Goal: Transaction & Acquisition: Purchase product/service

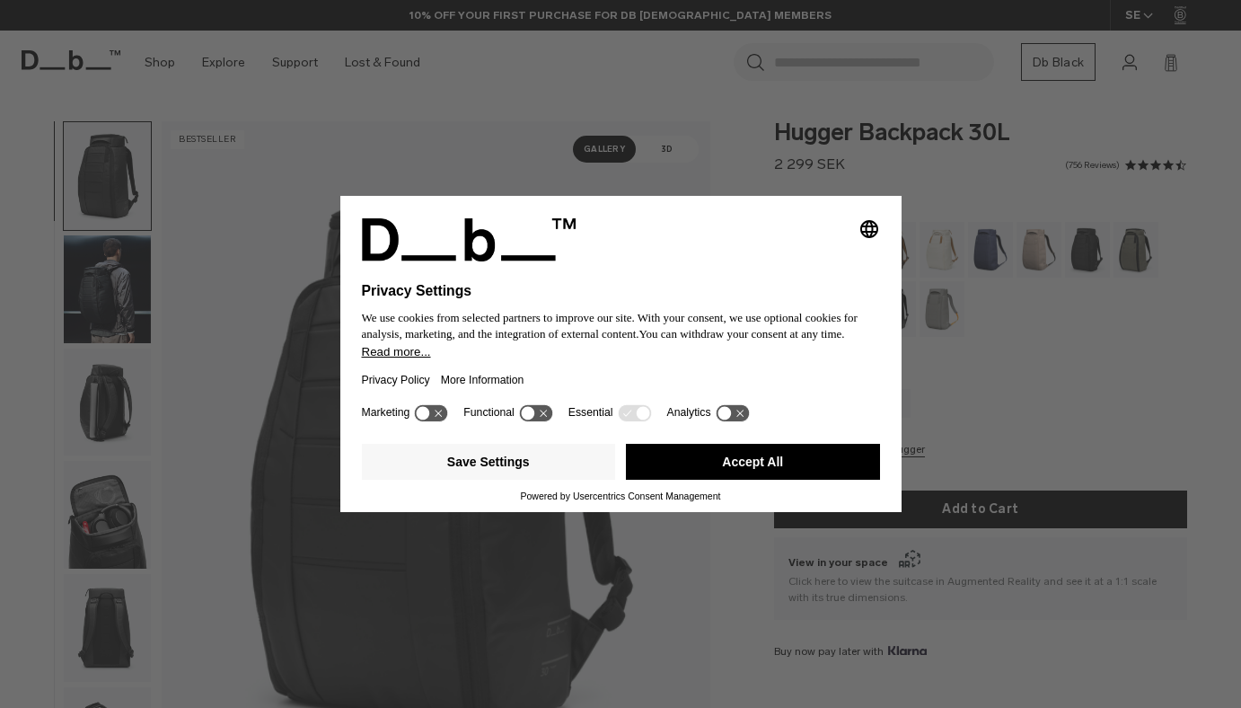
click at [689, 478] on button "Accept All" at bounding box center [753, 462] width 254 height 36
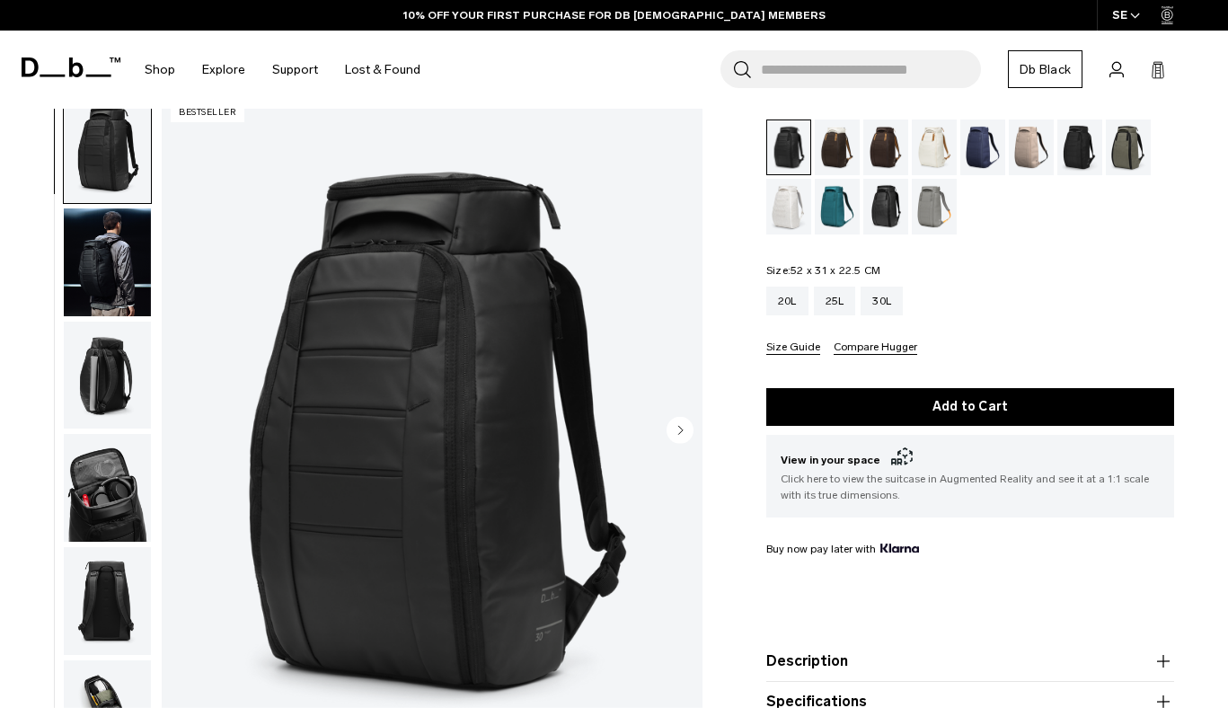
scroll to position [8, 0]
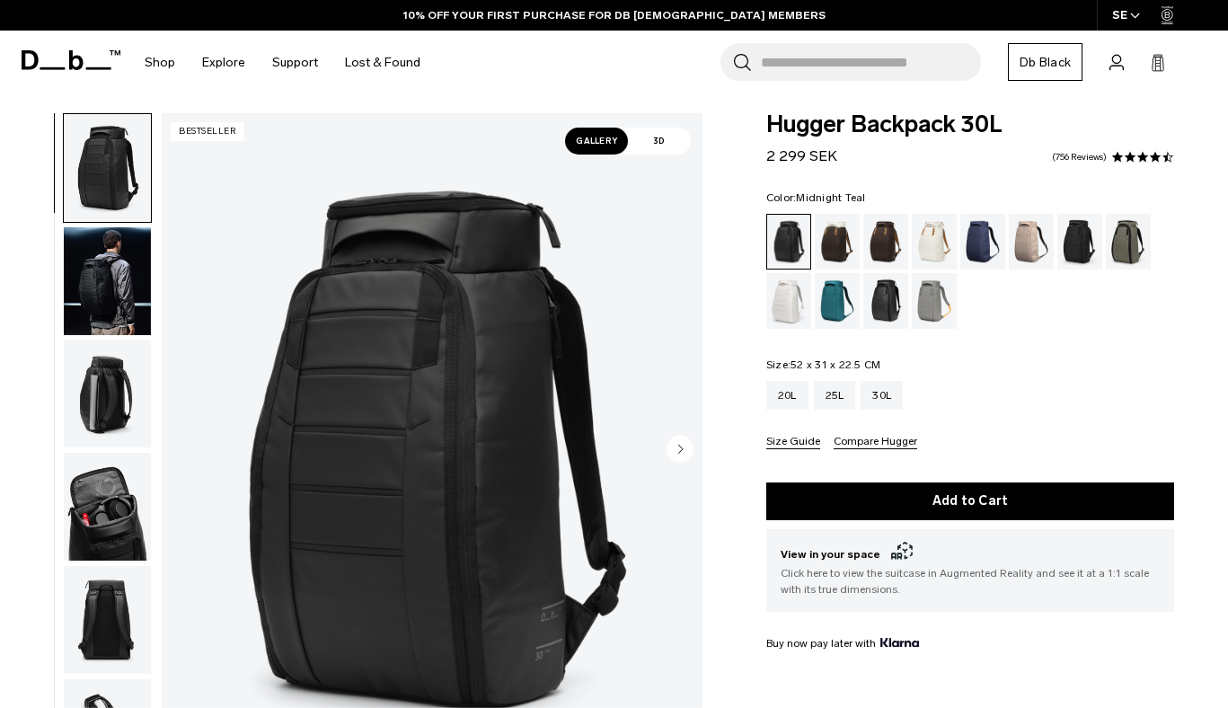
click at [818, 298] on div "Midnight Teal" at bounding box center [838, 301] width 46 height 56
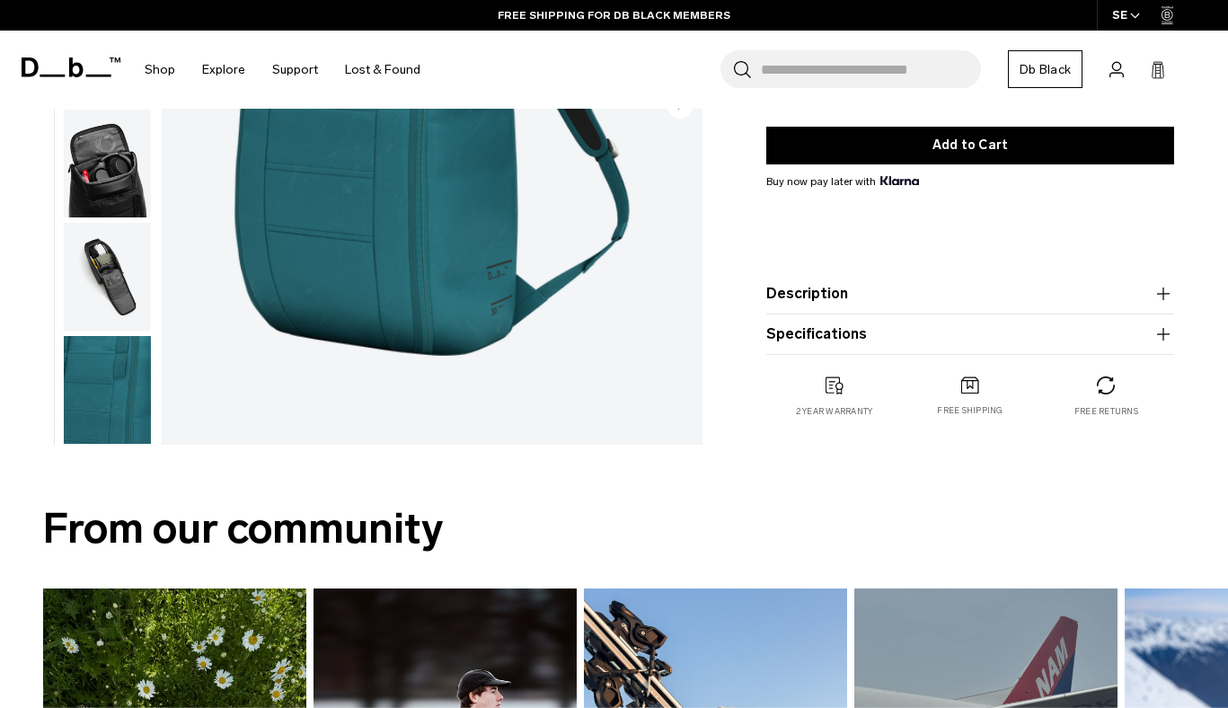
scroll to position [367, 0]
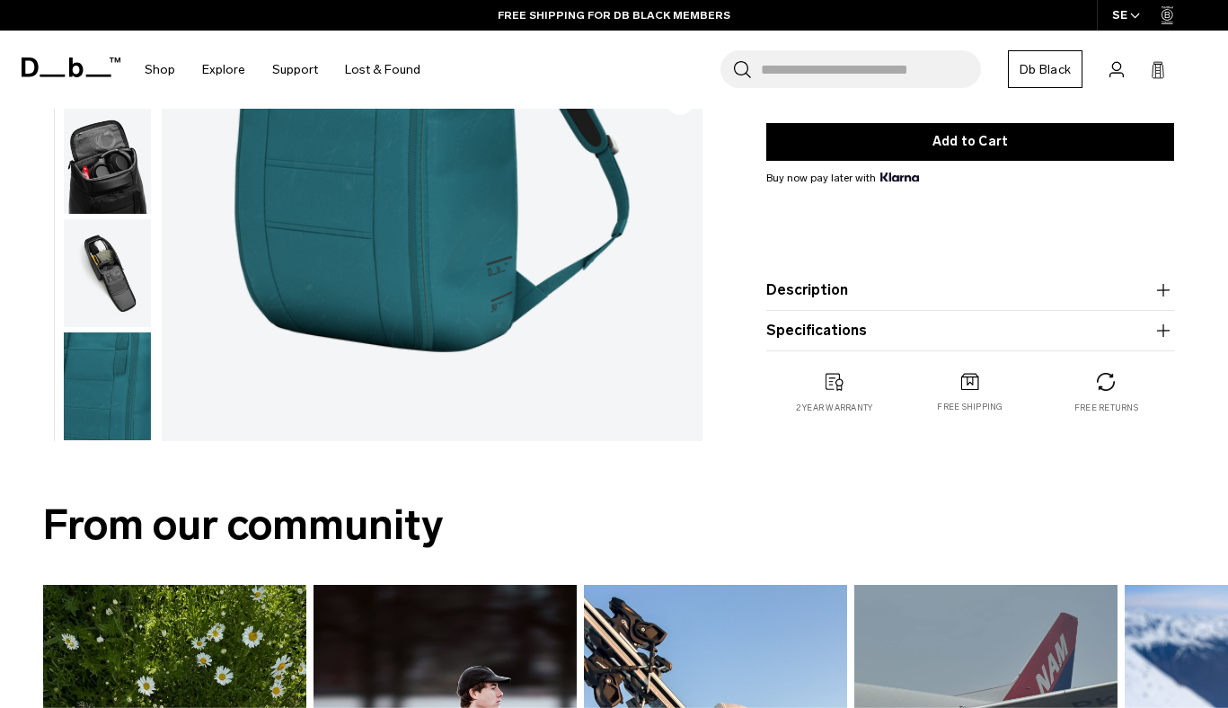
click at [109, 295] on img "button" at bounding box center [107, 273] width 87 height 108
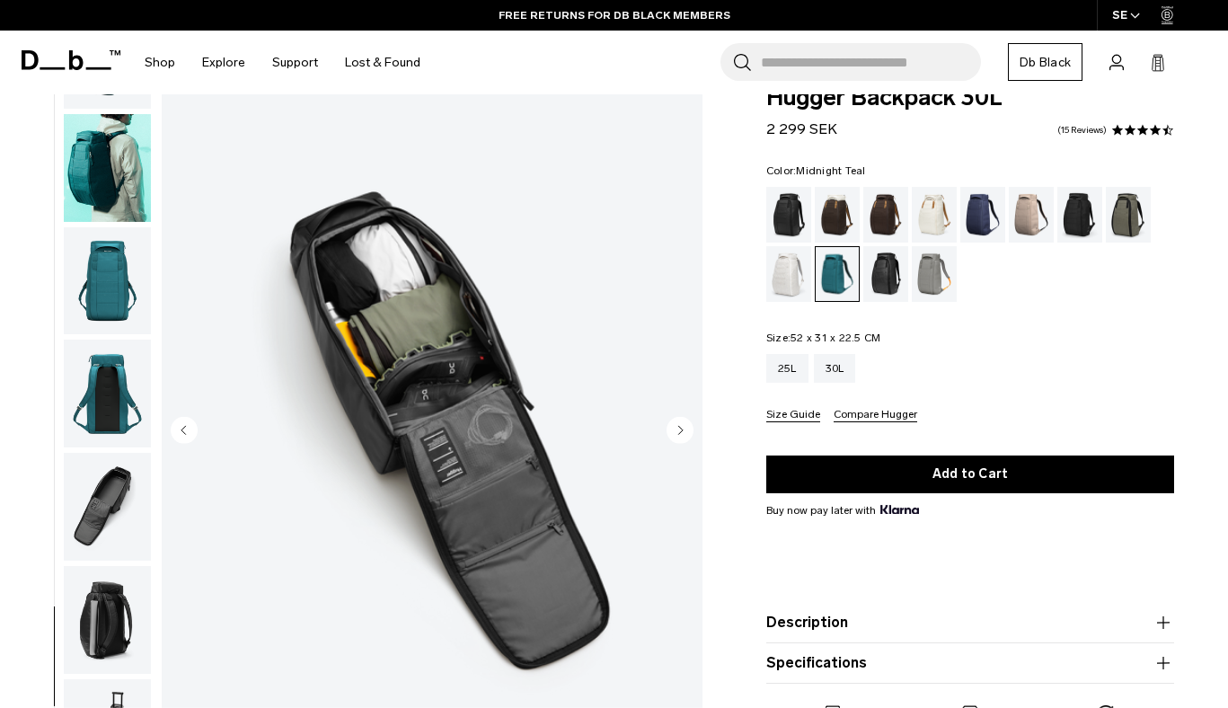
scroll to position [36, 0]
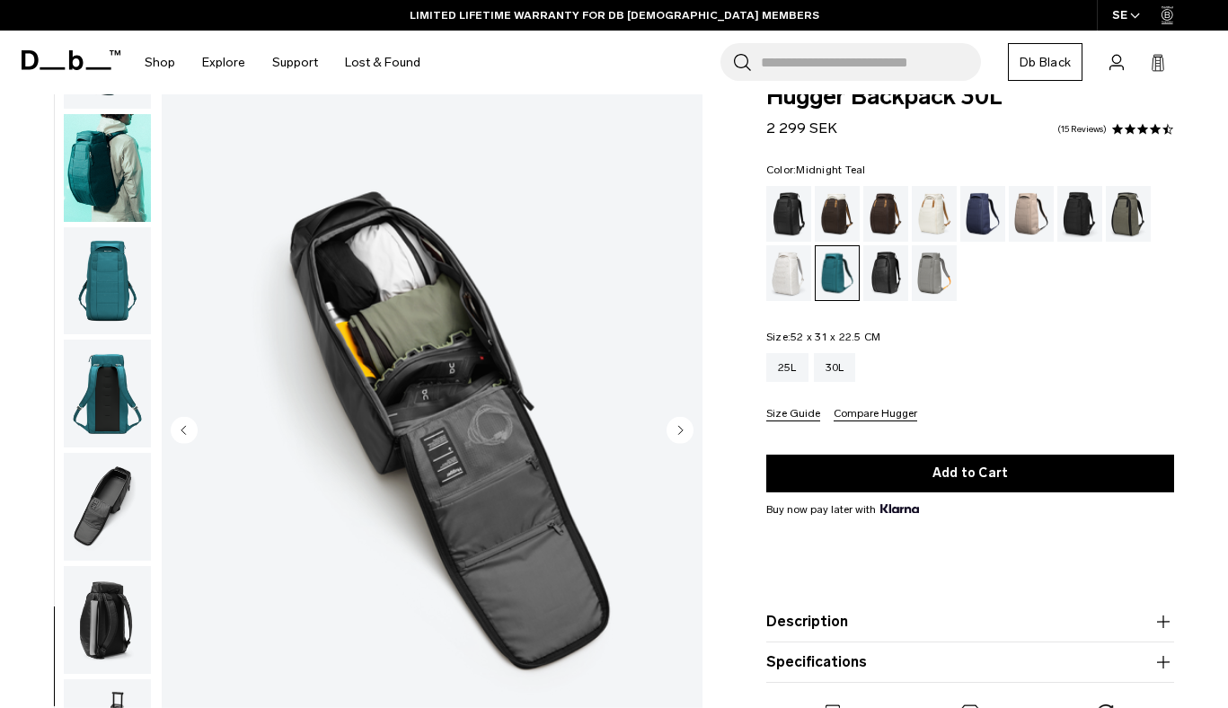
click at [122, 495] on img "button" at bounding box center [107, 507] width 87 height 108
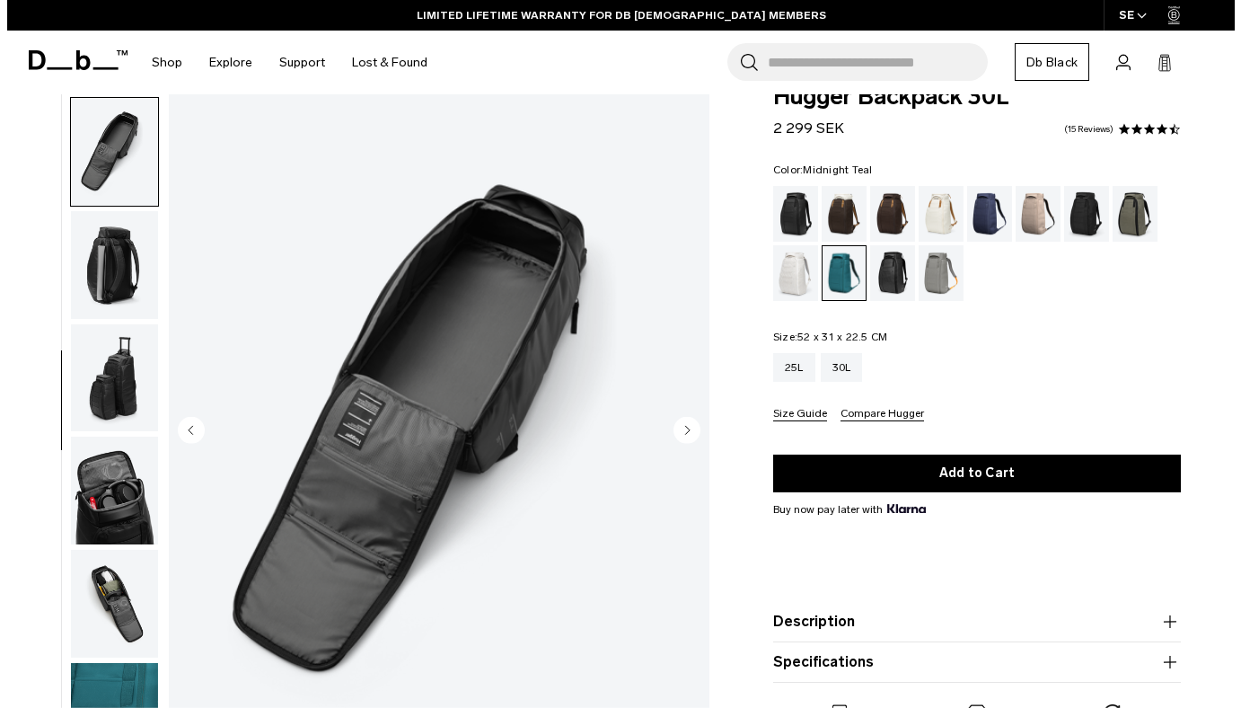
scroll to position [451, 0]
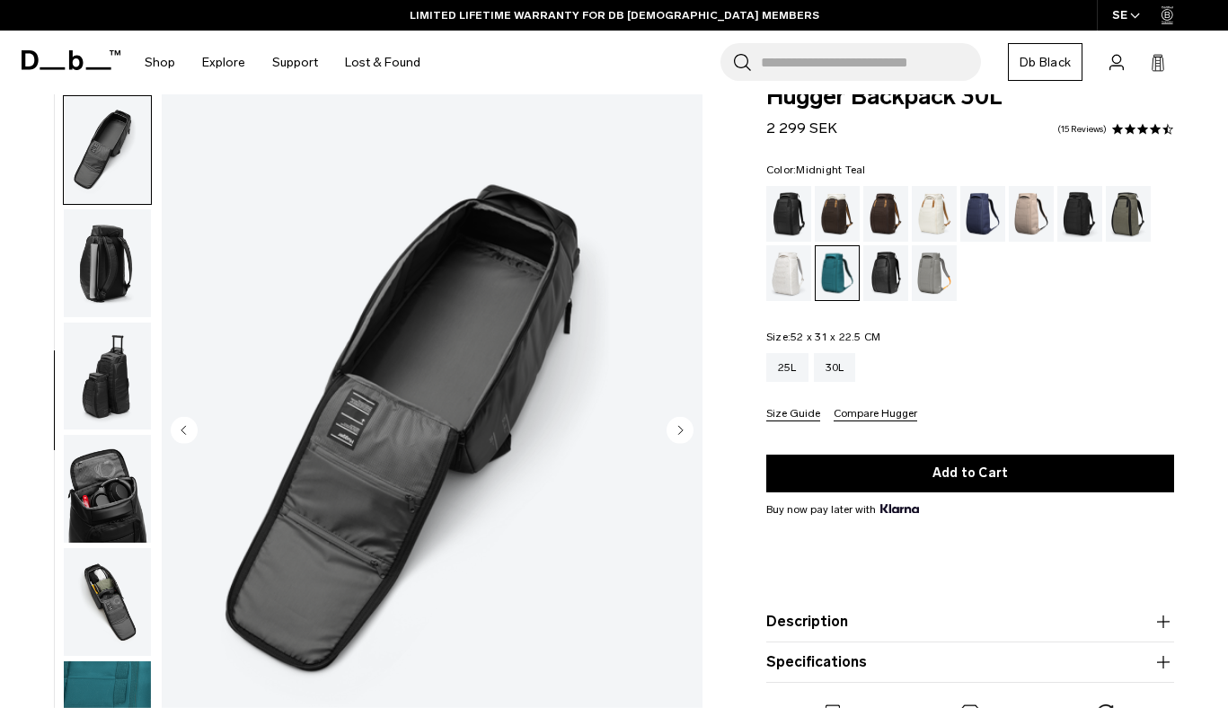
click at [101, 258] on img "button" at bounding box center [107, 263] width 87 height 108
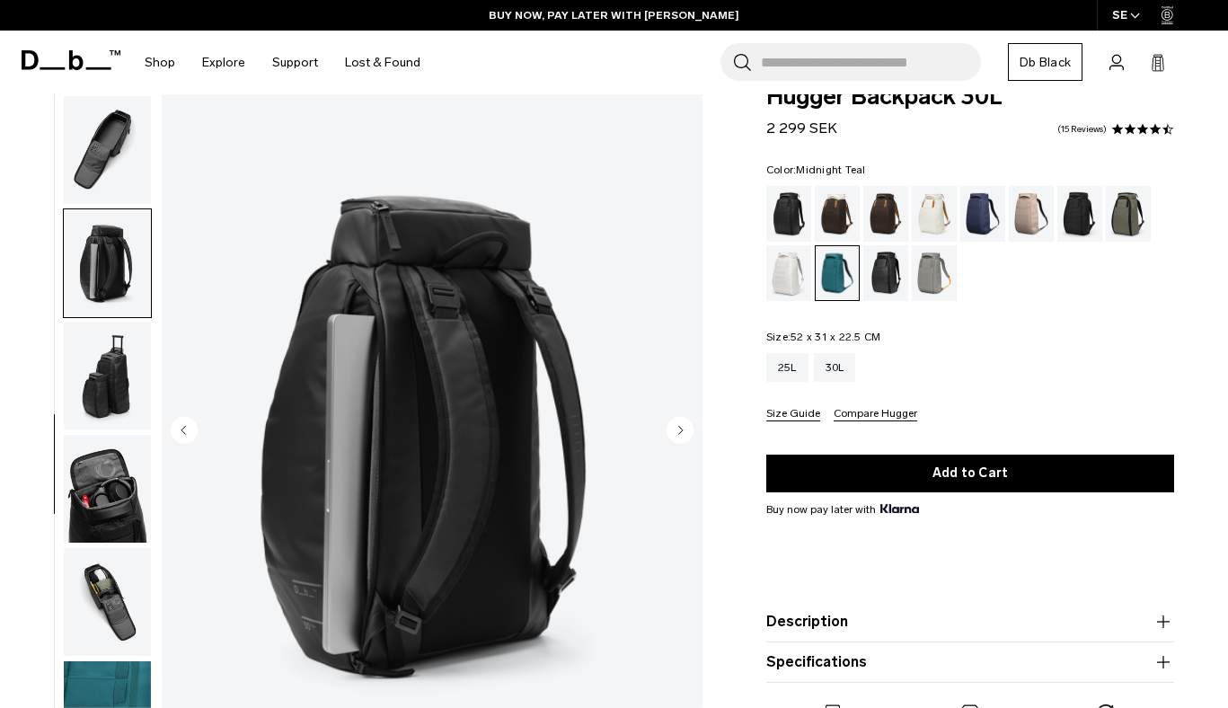
click at [119, 247] on img "button" at bounding box center [107, 263] width 87 height 108
click at [123, 152] on img "button" at bounding box center [107, 150] width 87 height 108
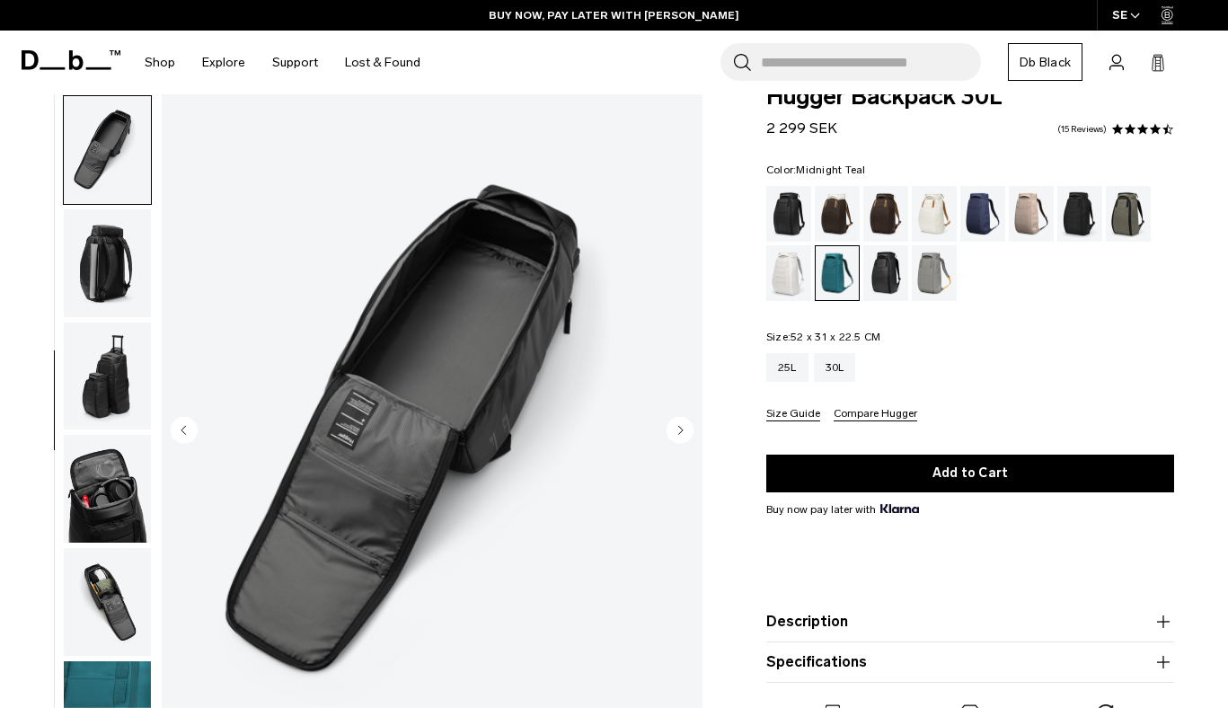
click at [348, 467] on img "5 / 10" at bounding box center [432, 431] width 541 height 675
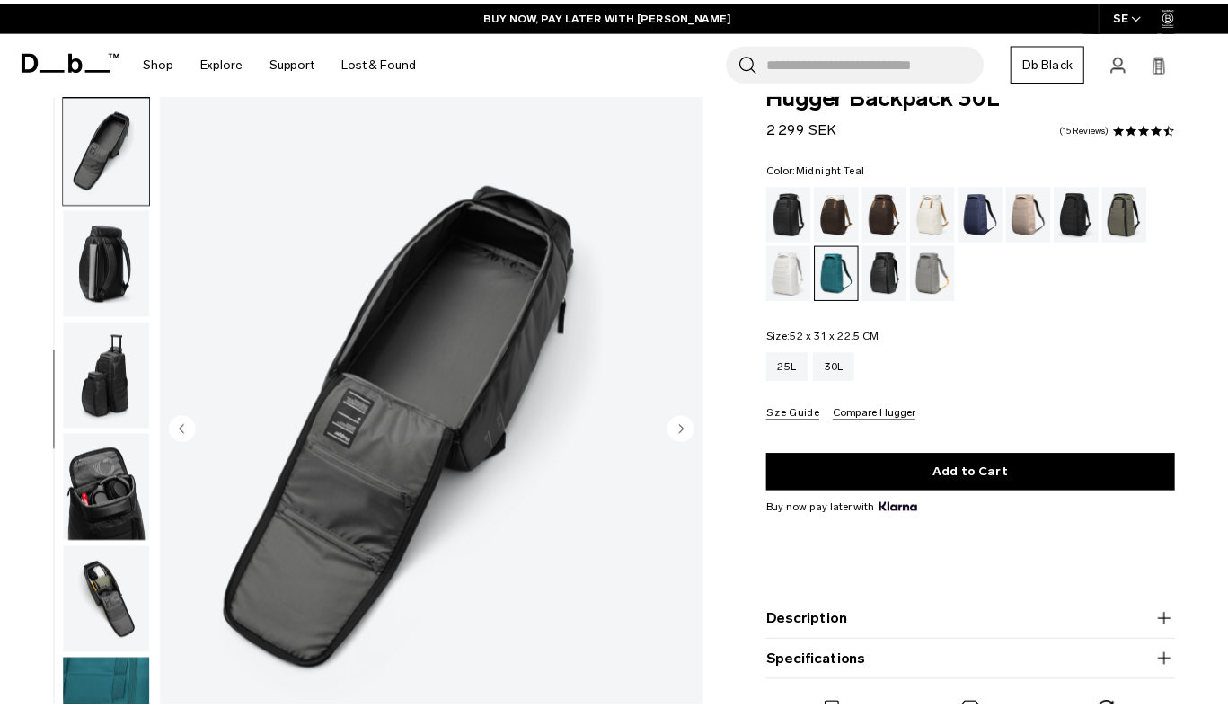
scroll to position [441, 0]
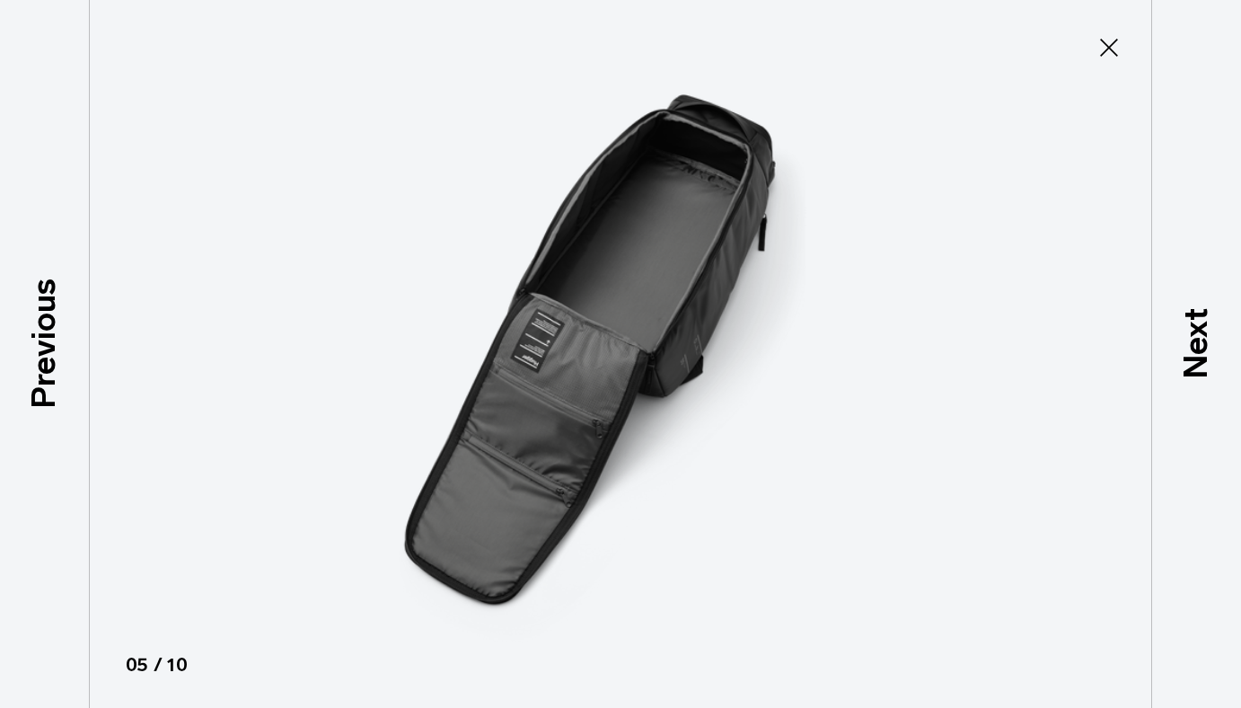
click at [1115, 45] on icon at bounding box center [1109, 47] width 29 height 29
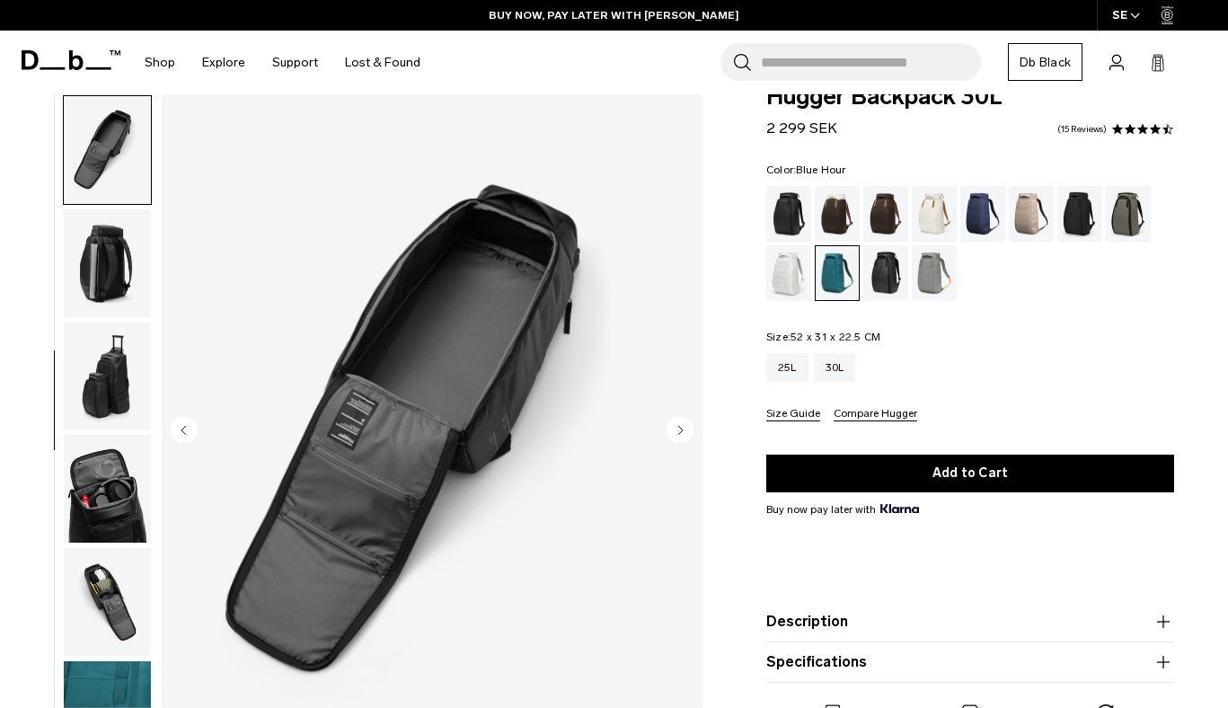
click at [987, 213] on div "Blue Hour" at bounding box center [983, 214] width 46 height 56
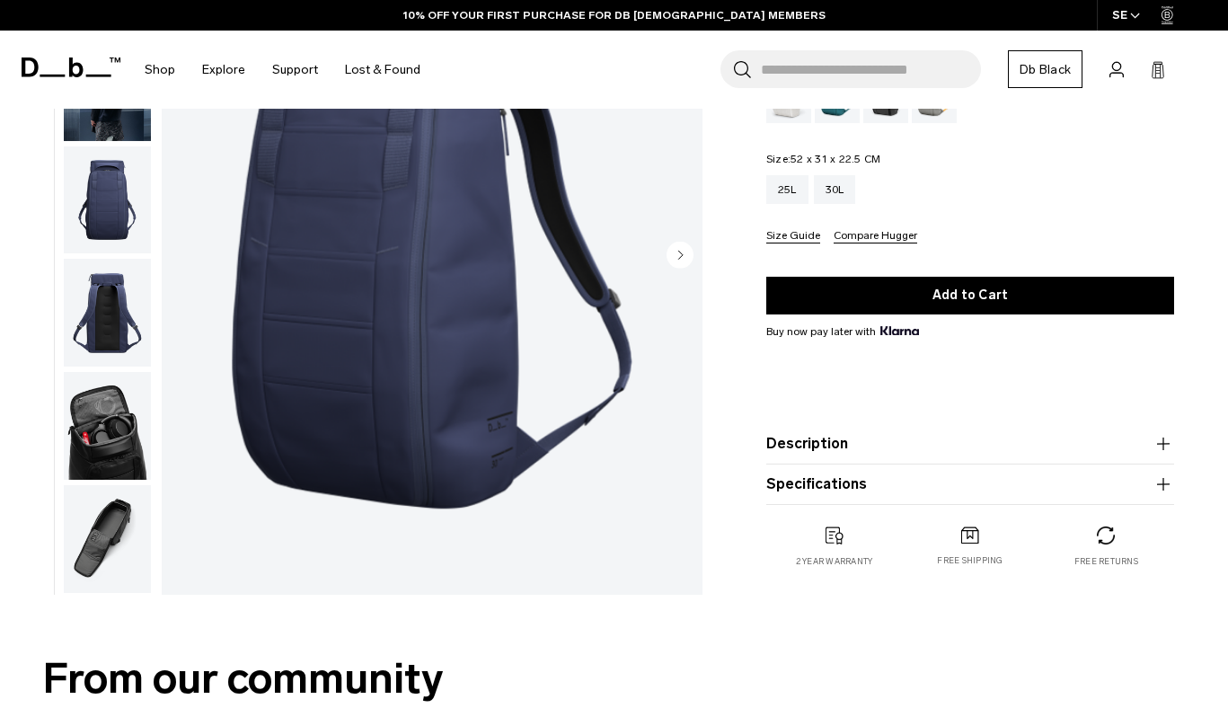
scroll to position [114, 0]
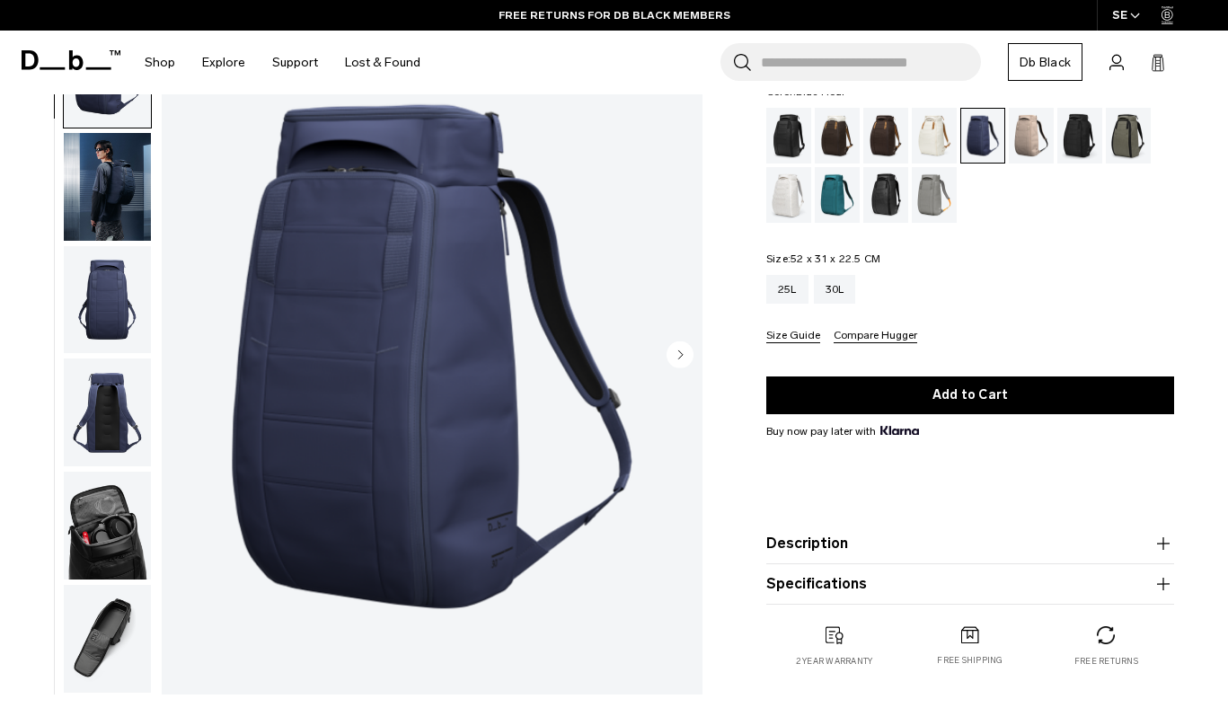
click at [128, 317] on img "button" at bounding box center [107, 299] width 87 height 108
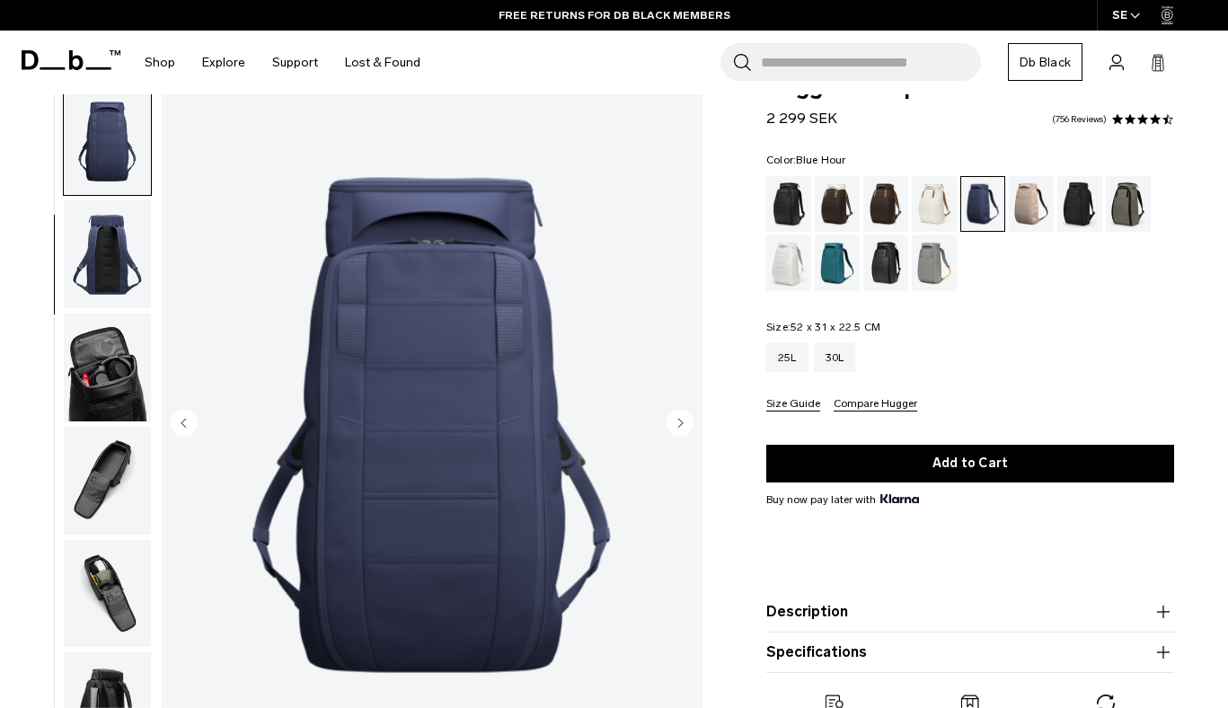
scroll to position [0, 0]
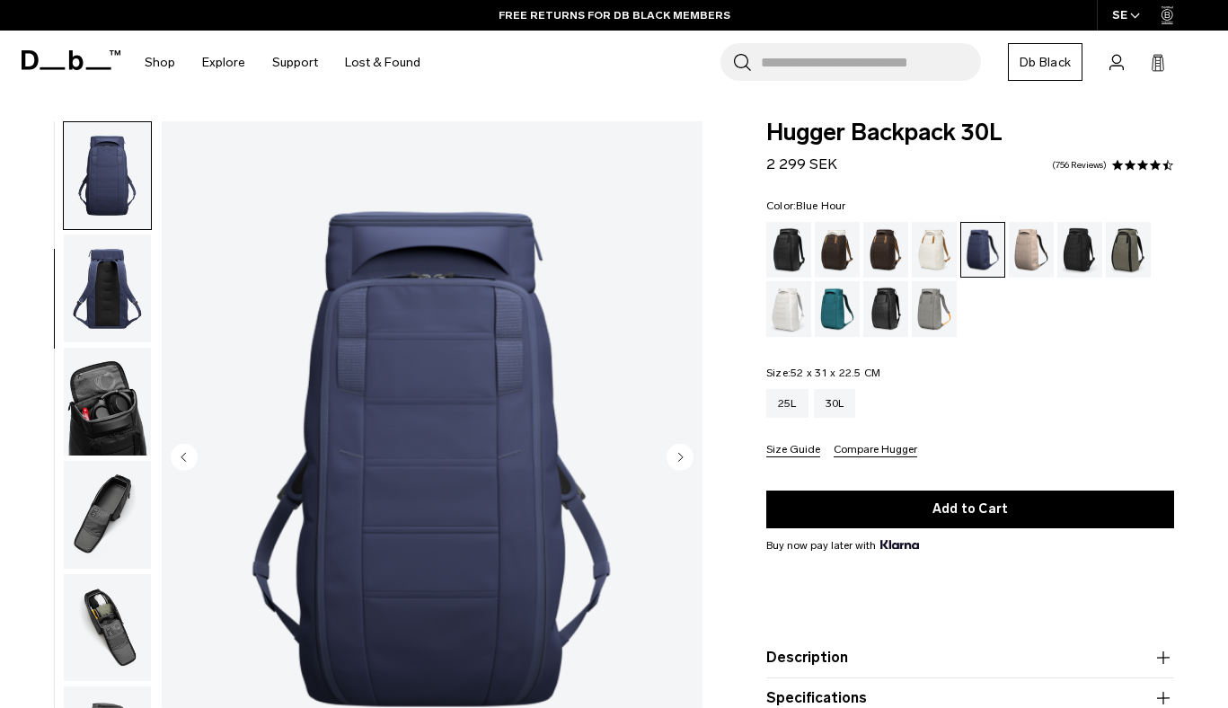
click at [124, 172] on img "button" at bounding box center [107, 176] width 87 height 108
click at [108, 279] on img "button" at bounding box center [107, 288] width 87 height 108
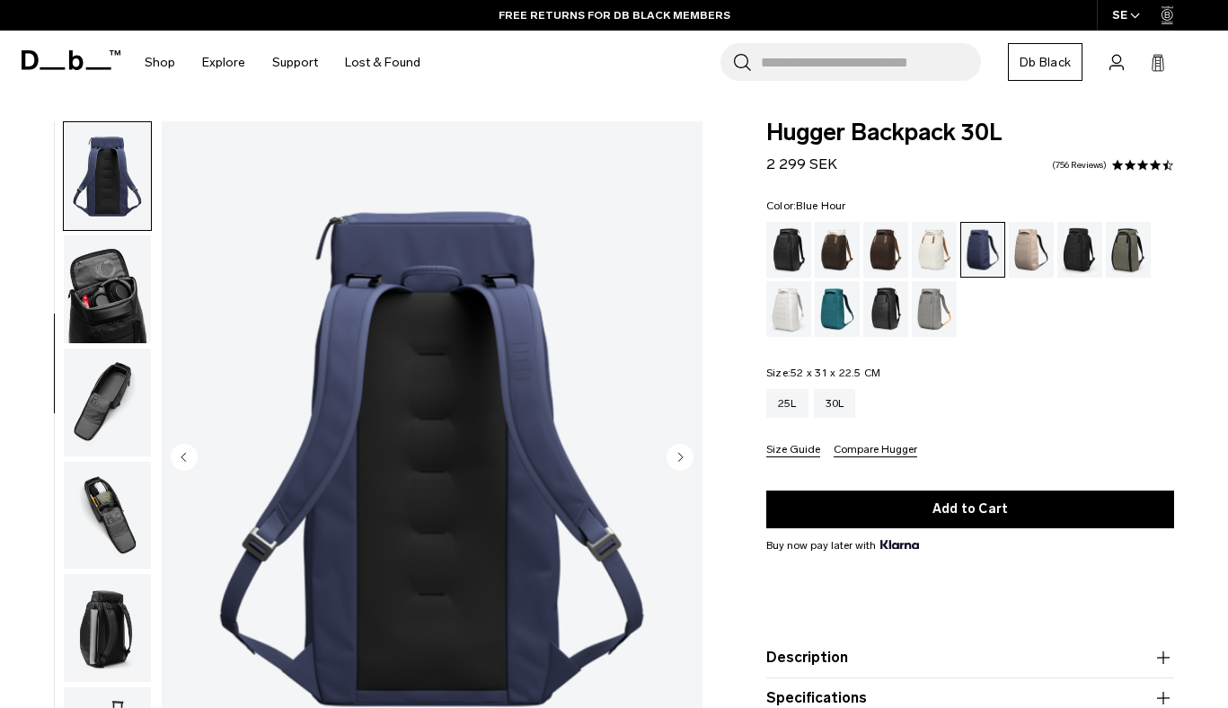
click at [108, 279] on img "button" at bounding box center [107, 289] width 87 height 108
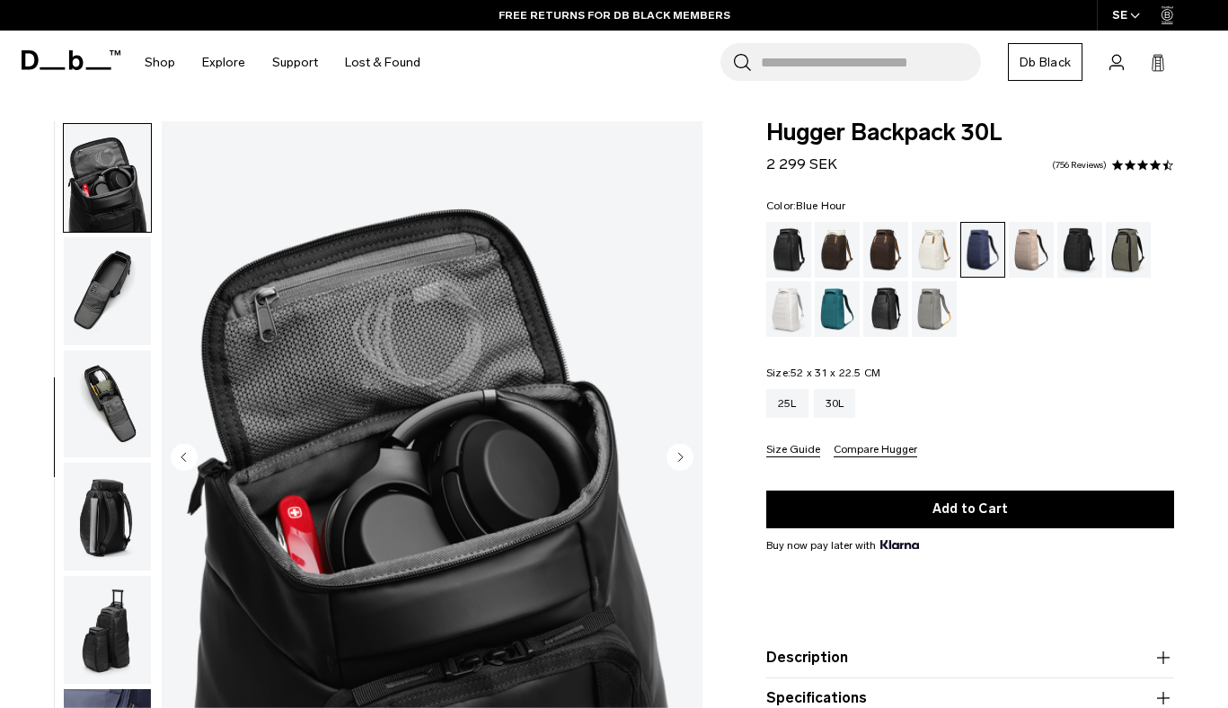
scroll to position [451, 0]
click at [108, 279] on img "button" at bounding box center [107, 290] width 87 height 108
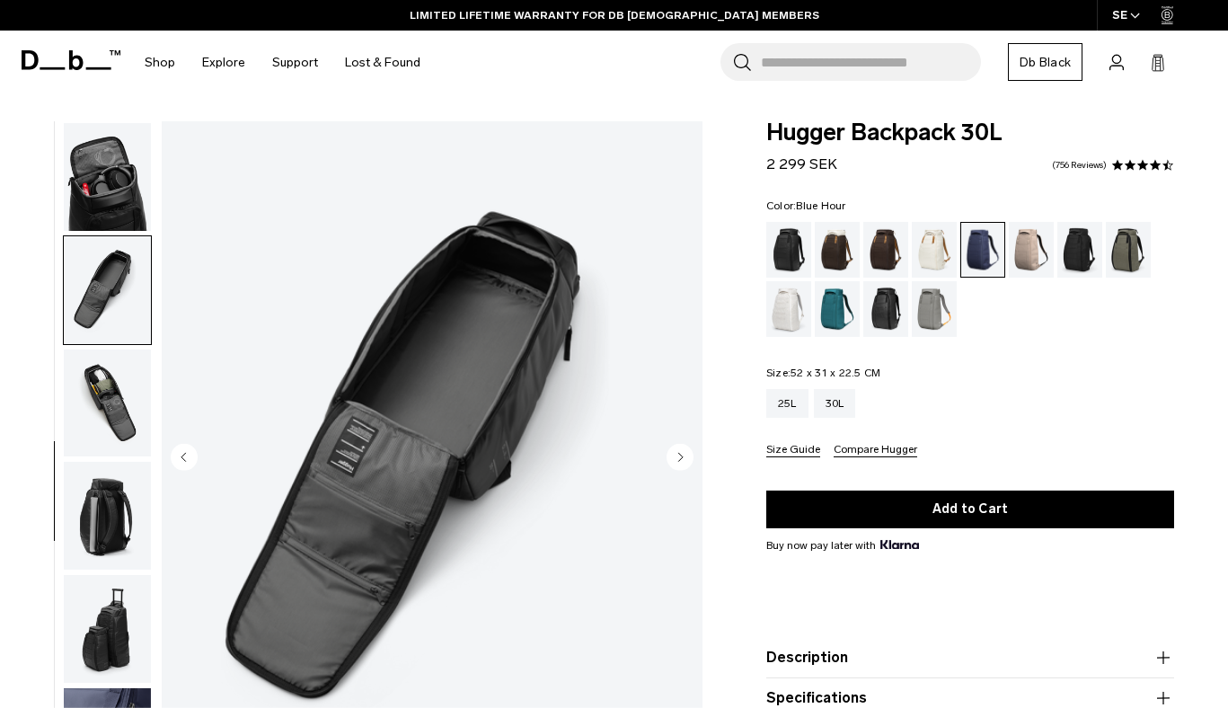
click at [114, 381] on img "button" at bounding box center [107, 403] width 87 height 108
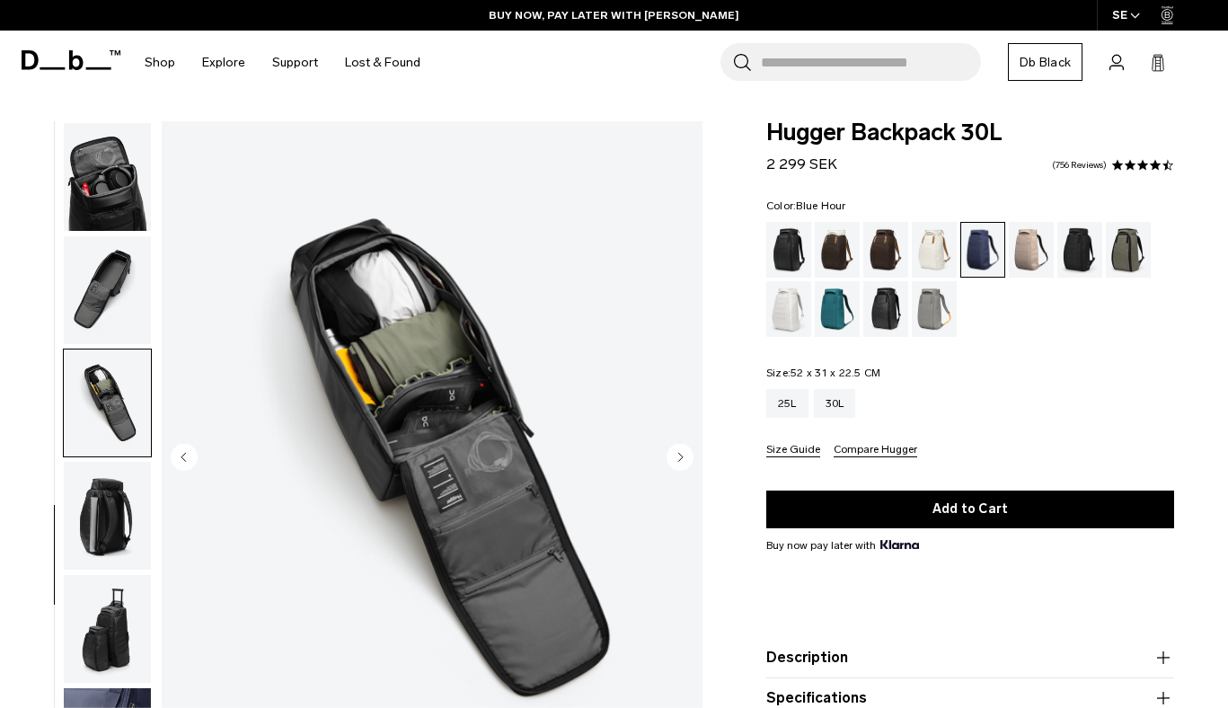
click at [104, 517] on img "button" at bounding box center [107, 516] width 87 height 108
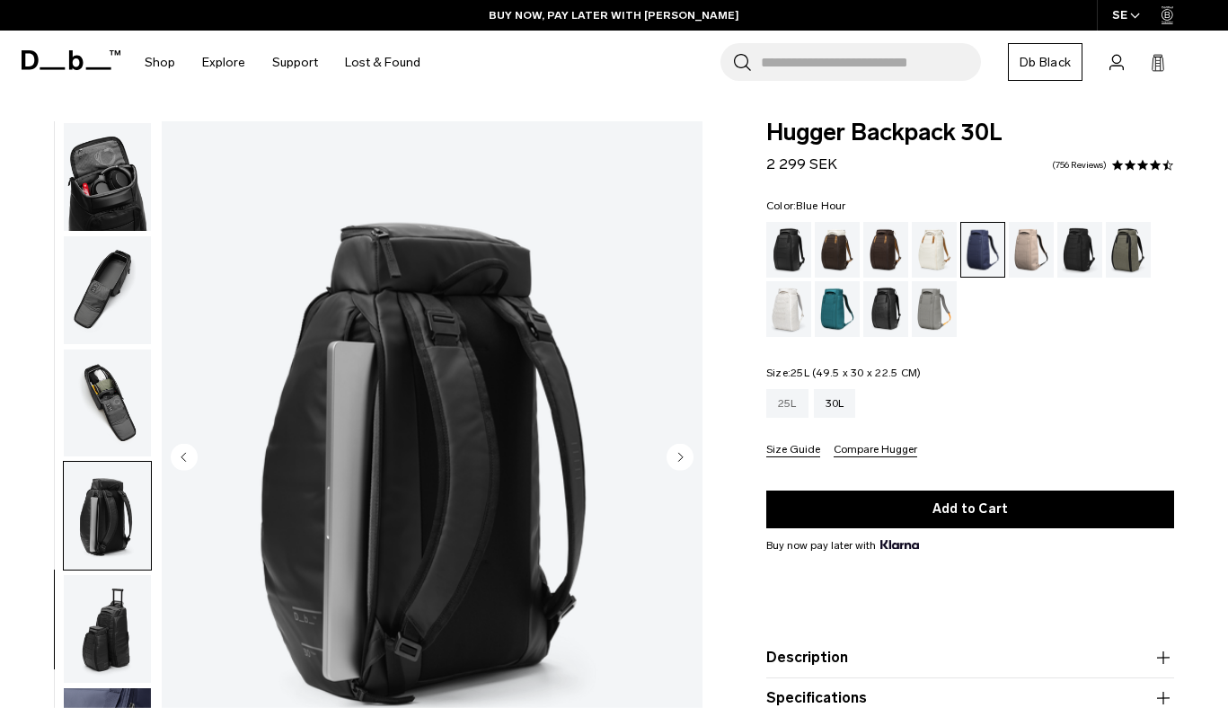
click at [788, 404] on div "25L" at bounding box center [787, 403] width 42 height 29
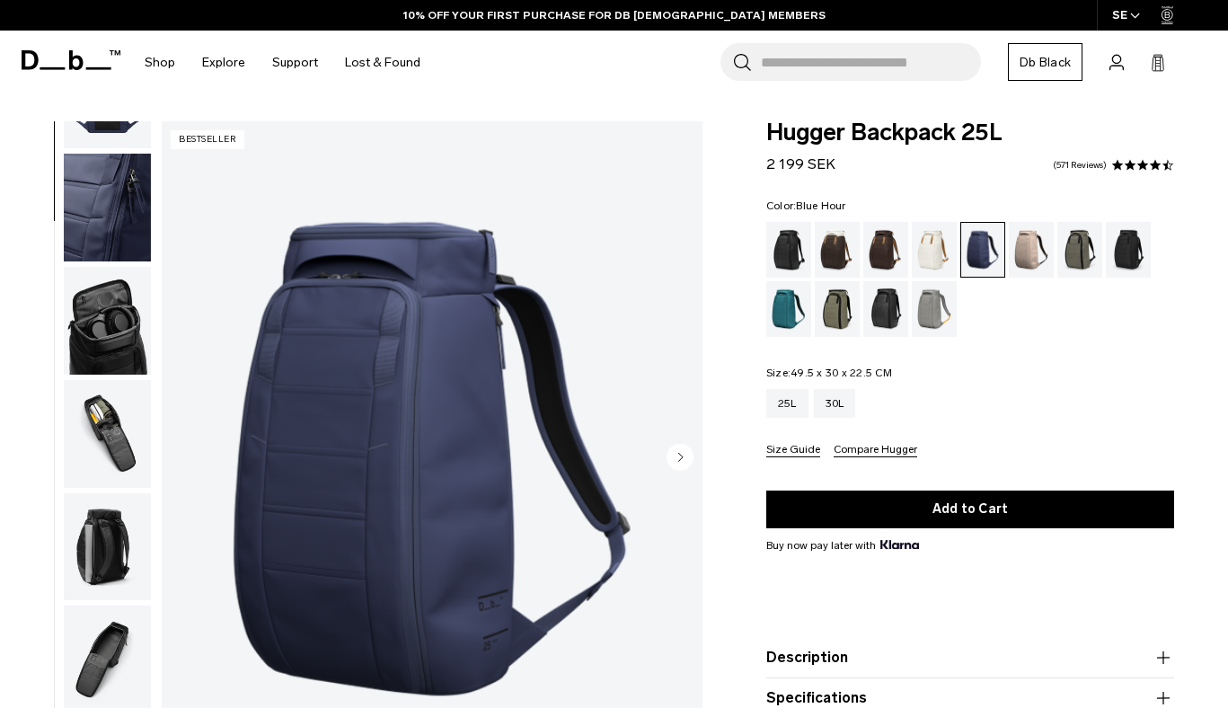
scroll to position [338, 0]
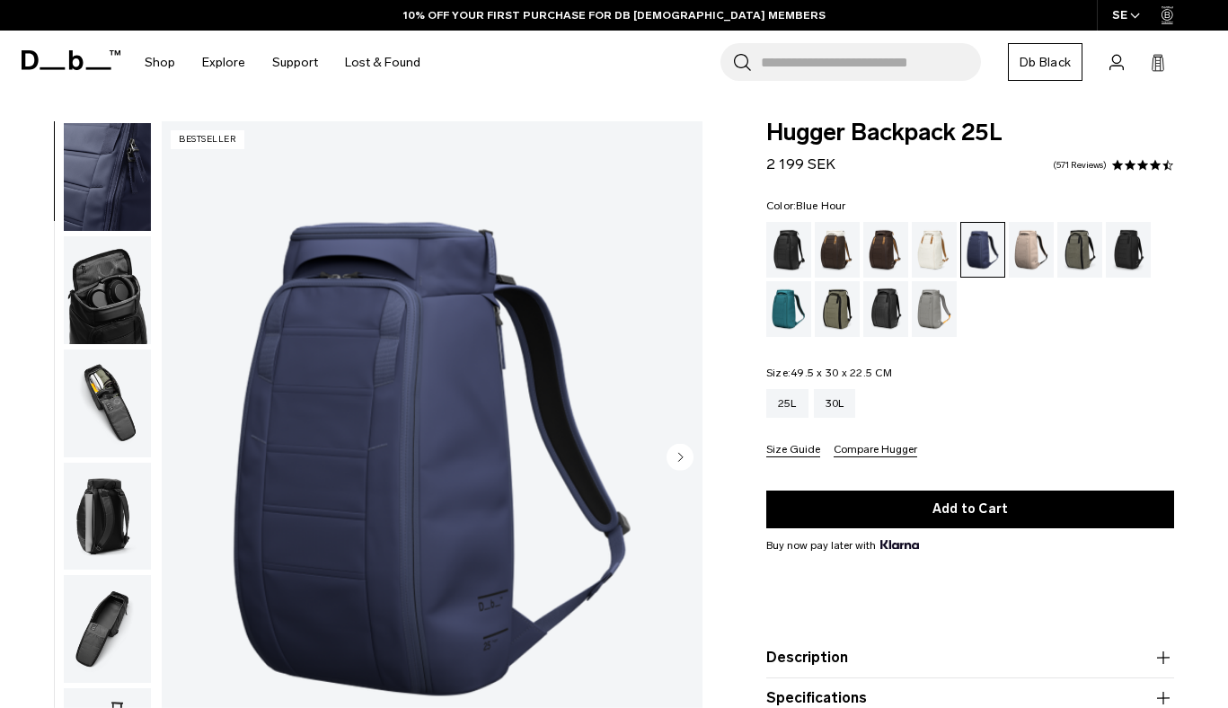
click at [110, 381] on img "button" at bounding box center [107, 403] width 87 height 108
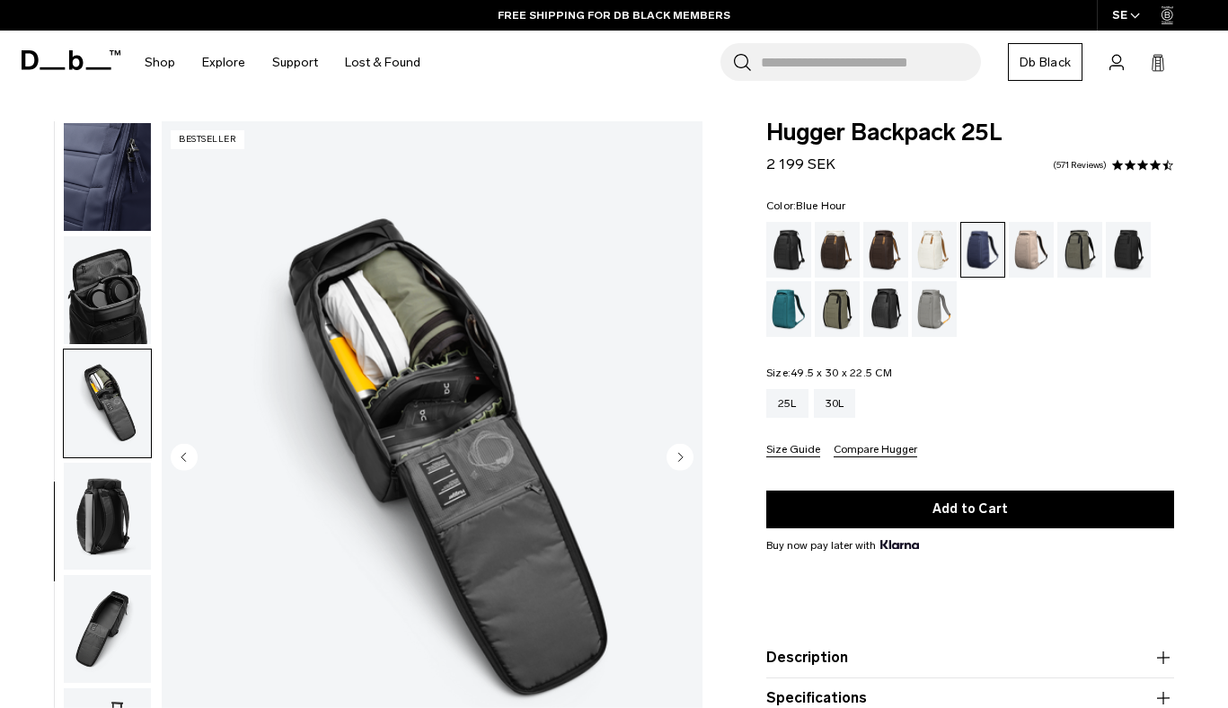
click at [112, 585] on img "button" at bounding box center [107, 629] width 87 height 108
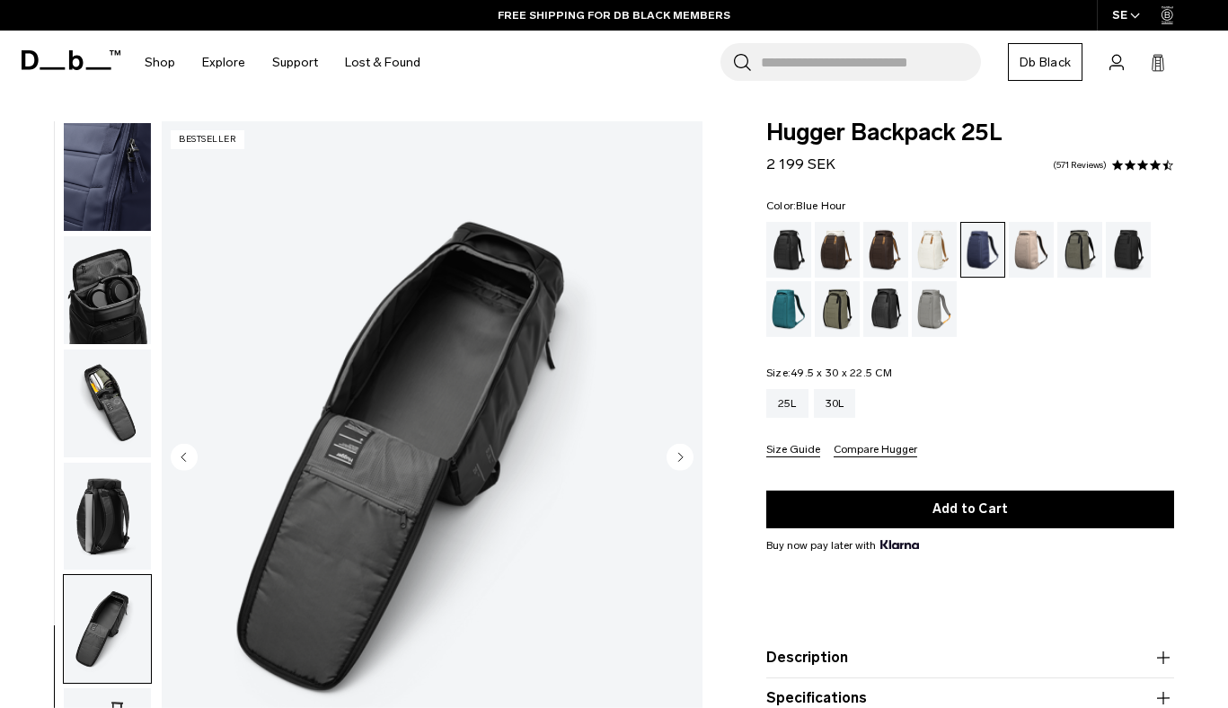
click at [367, 494] on img "8 / 9" at bounding box center [432, 458] width 541 height 675
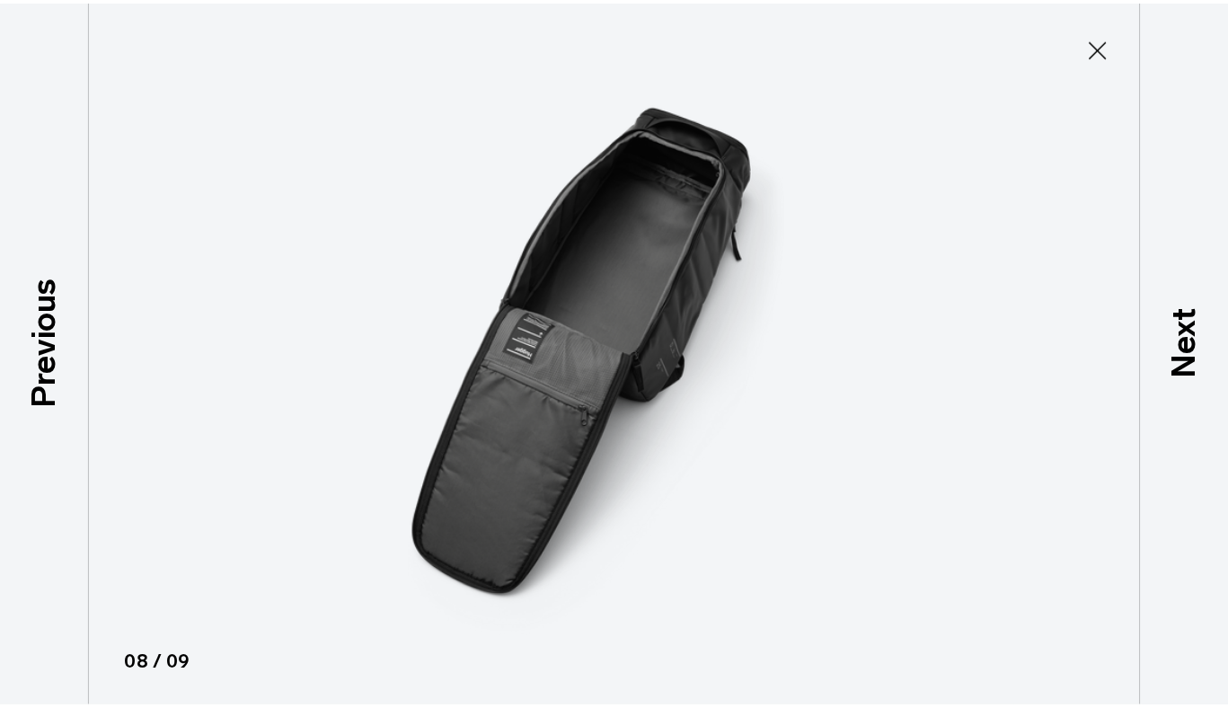
scroll to position [328, 0]
click at [1116, 46] on icon at bounding box center [1109, 47] width 29 height 29
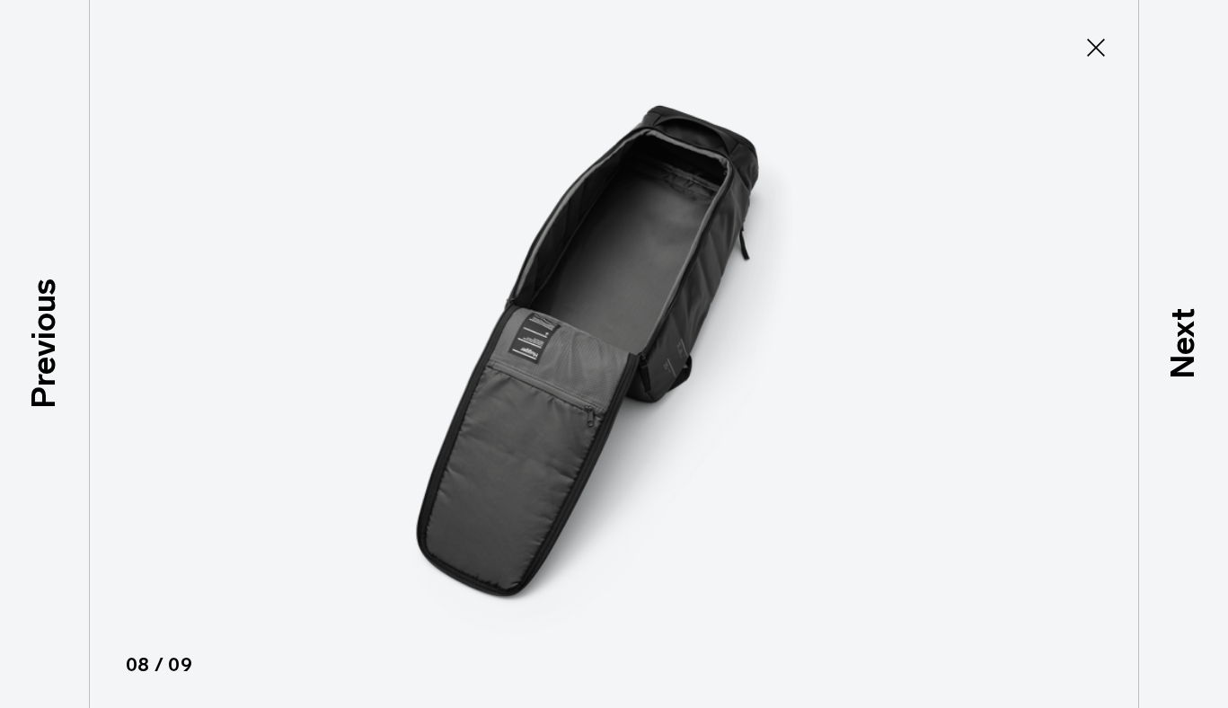
scroll to position [338, 0]
